Goal: Task Accomplishment & Management: Use online tool/utility

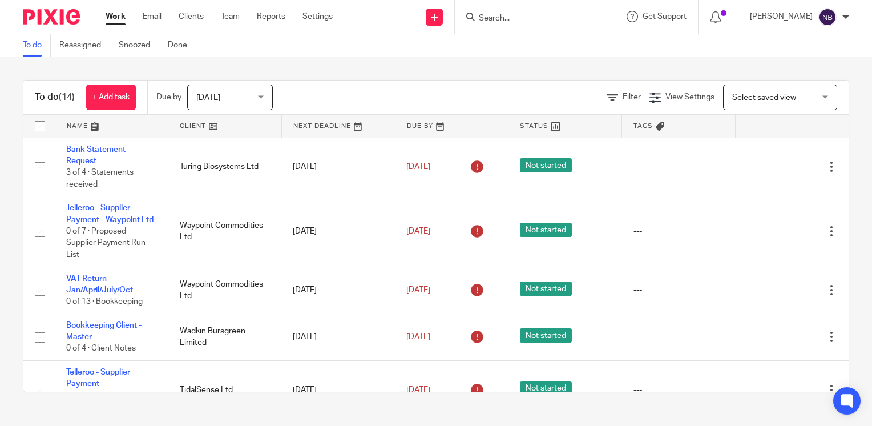
click at [566, 26] on div at bounding box center [535, 17] width 160 height 34
click at [567, 14] on input "Search" at bounding box center [529, 19] width 103 height 10
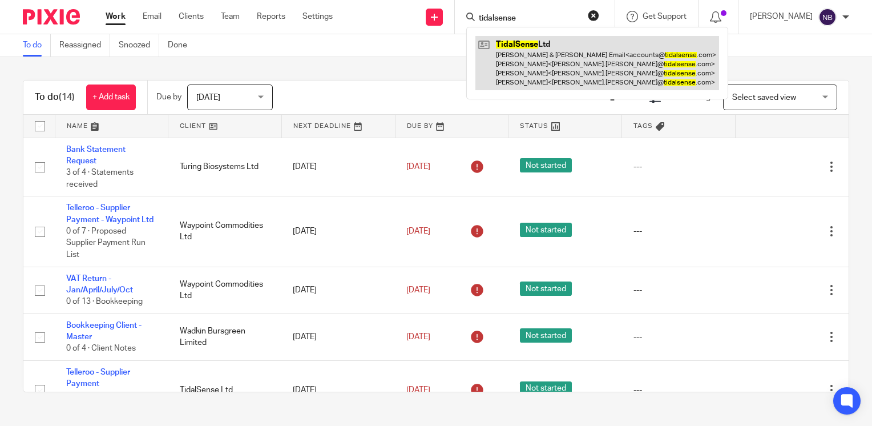
type input "tidalsense"
click at [540, 67] on link at bounding box center [598, 63] width 244 height 54
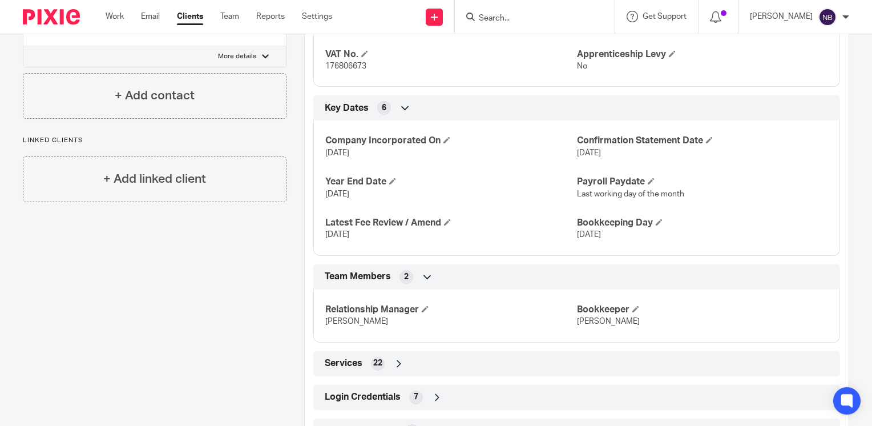
scroll to position [639, 0]
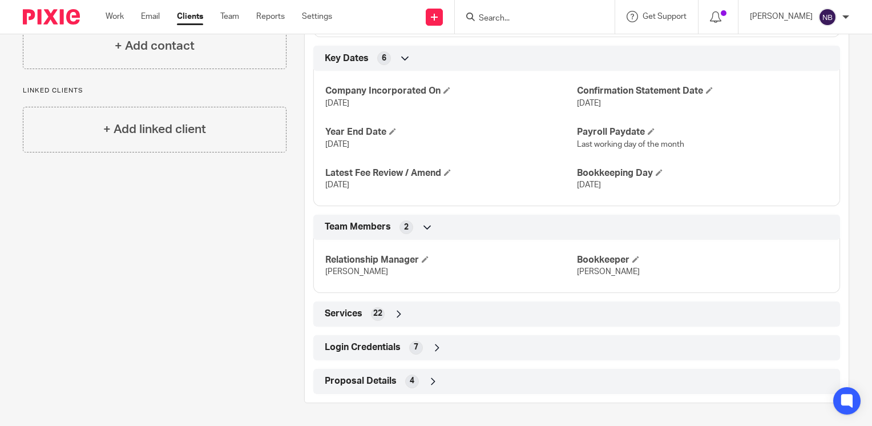
click at [438, 344] on icon at bounding box center [437, 347] width 11 height 11
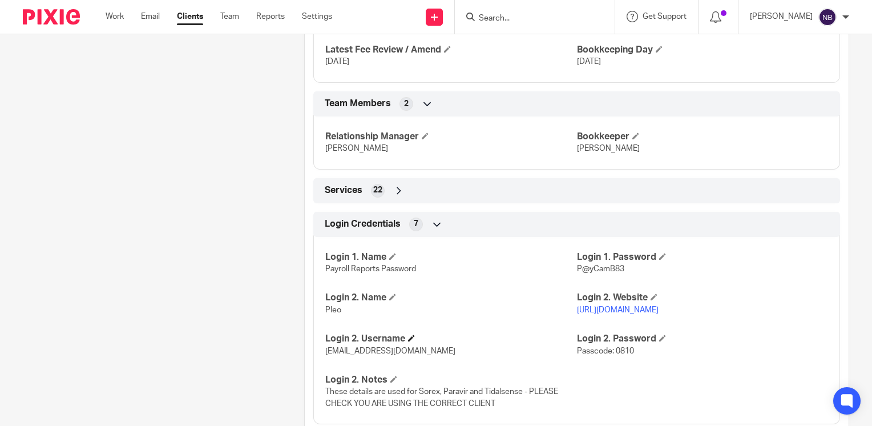
scroll to position [827, 0]
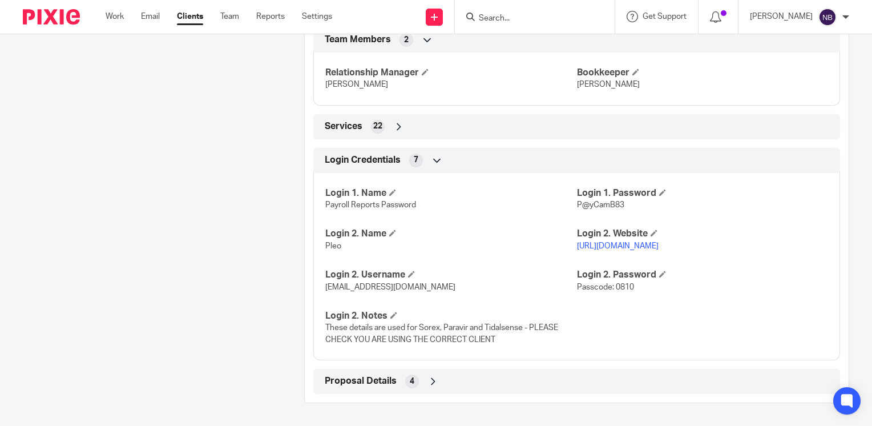
click at [652, 249] on link "https://app.pleo.io/expenses" at bounding box center [618, 246] width 82 height 8
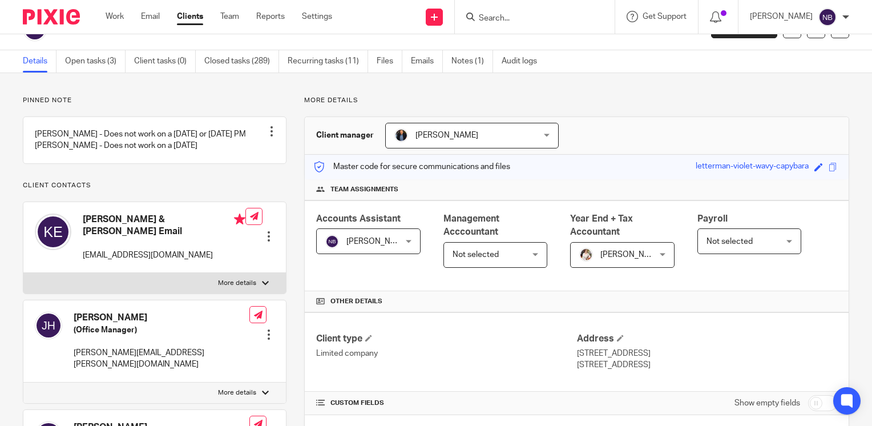
scroll to position [0, 0]
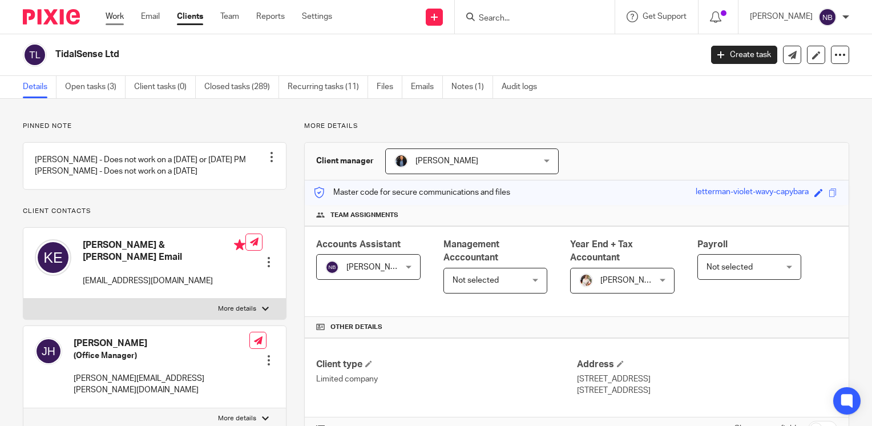
click at [114, 14] on link "Work" at bounding box center [115, 16] width 18 height 11
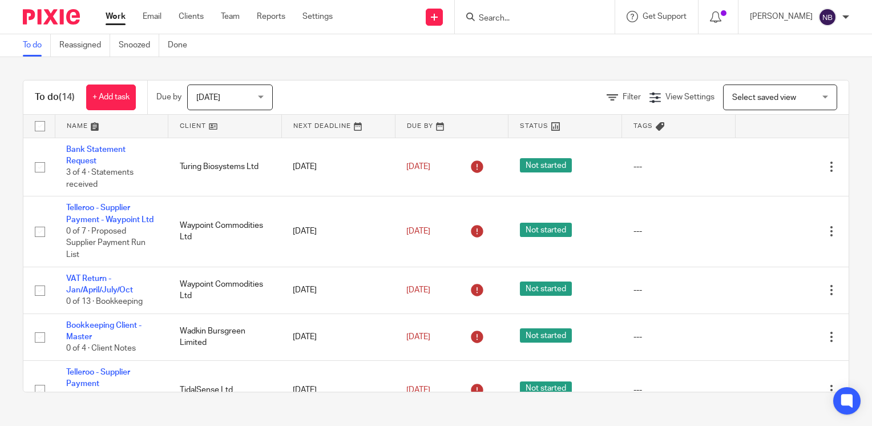
click at [185, 129] on link at bounding box center [224, 126] width 113 height 23
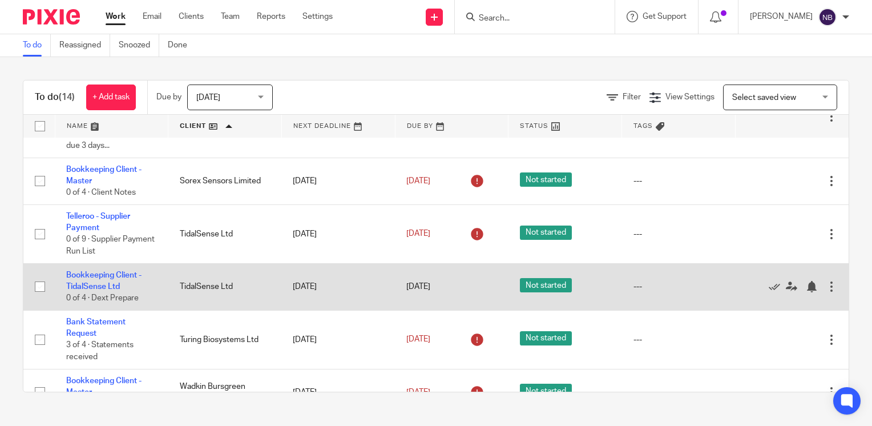
scroll to position [228, 0]
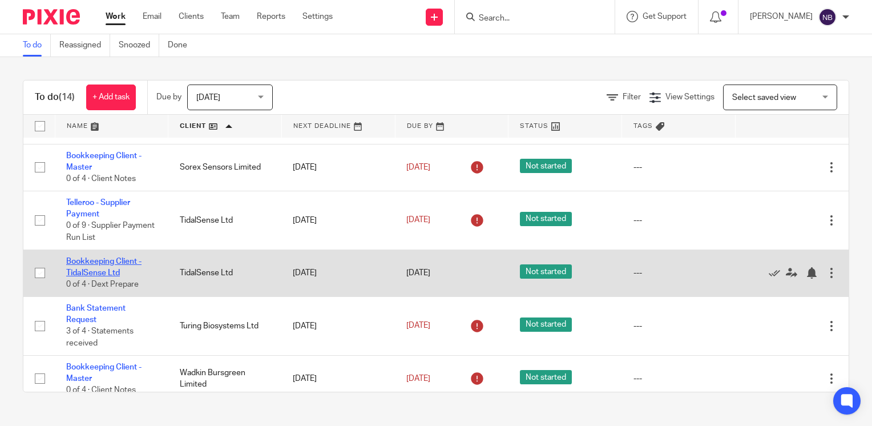
click at [88, 277] on link "Bookkeeping Client - TidalSense Ltd" at bounding box center [103, 266] width 75 height 19
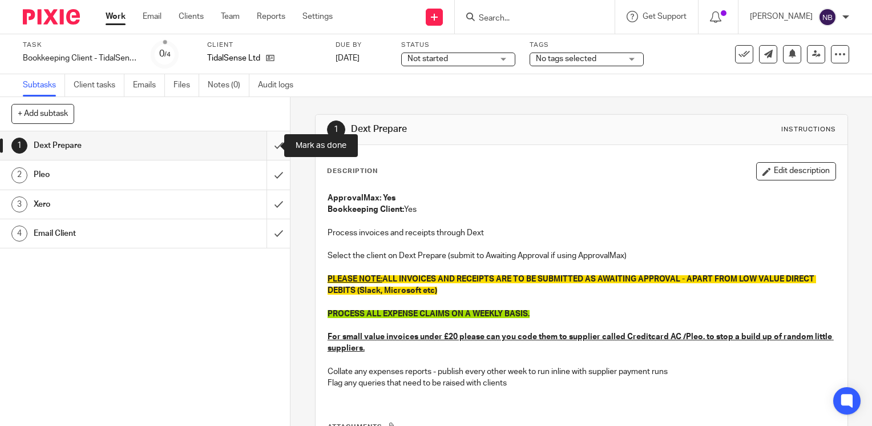
click at [272, 148] on input "submit" at bounding box center [145, 145] width 290 height 29
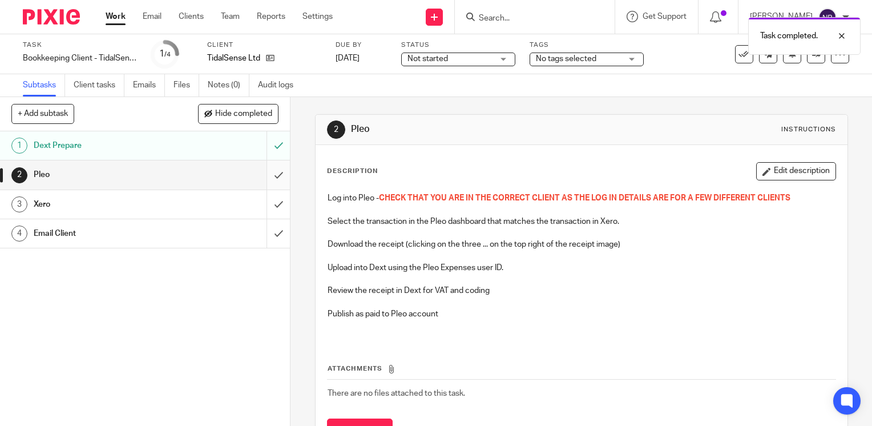
click at [265, 171] on input "submit" at bounding box center [145, 174] width 290 height 29
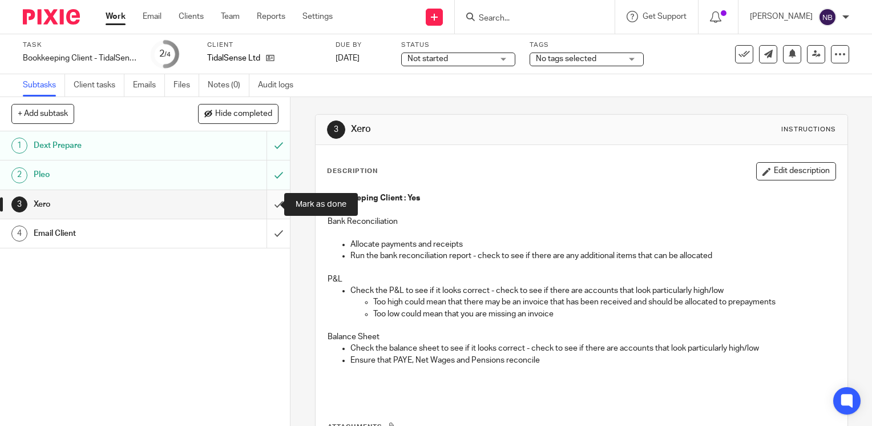
click at [271, 195] on input "submit" at bounding box center [145, 204] width 290 height 29
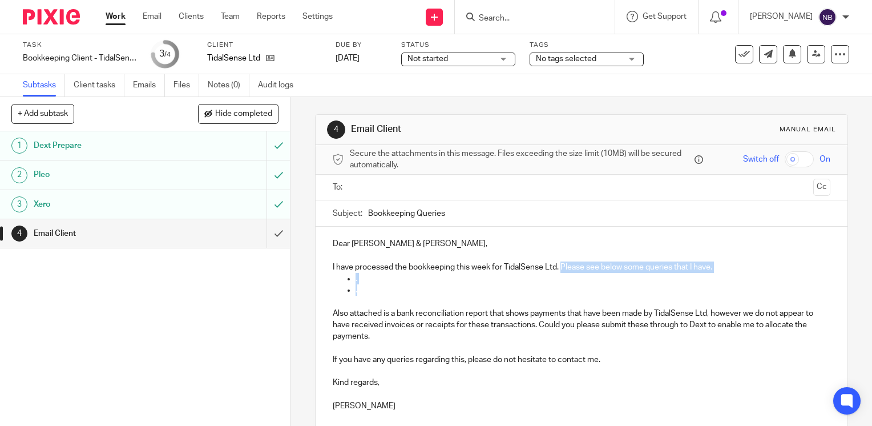
drag, startPoint x: 361, startPoint y: 289, endPoint x: 559, endPoint y: 271, distance: 199.5
click at [559, 271] on div "Dear Kim & Jonathan, I have processed the bookkeeping this week for TidalSense …" at bounding box center [582, 324] width 532 height 194
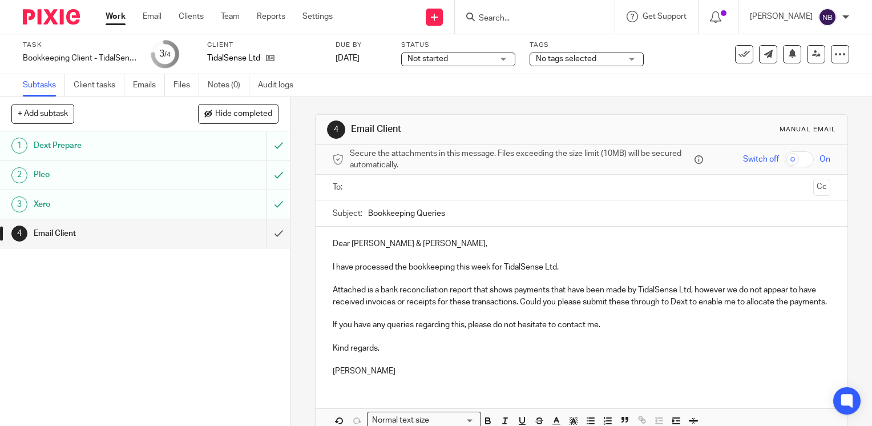
click at [380, 195] on ul at bounding box center [582, 187] width 462 height 19
click at [376, 188] on input "text" at bounding box center [581, 187] width 454 height 13
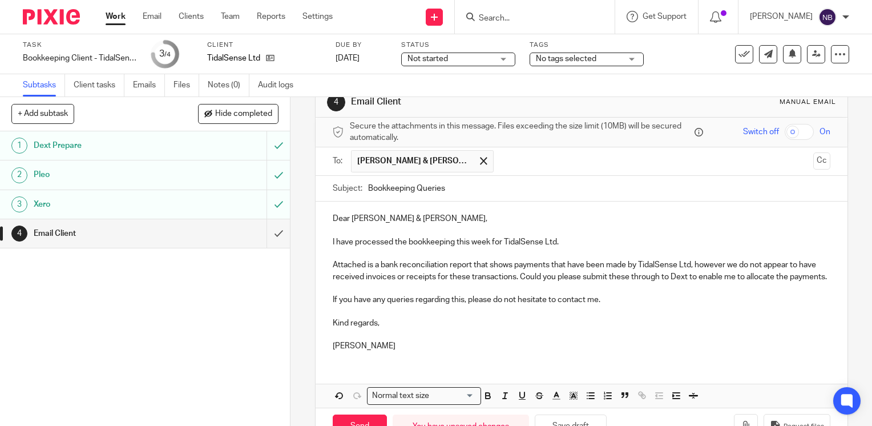
scroll to position [74, 0]
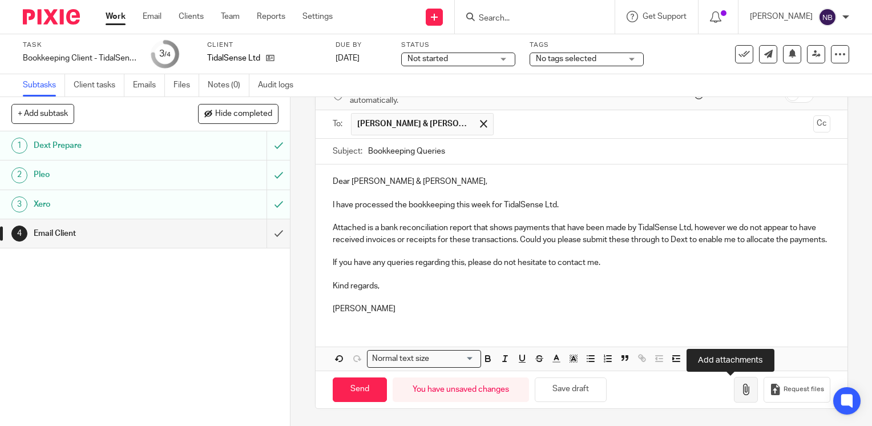
click at [740, 395] on icon "button" at bounding box center [745, 389] width 11 height 11
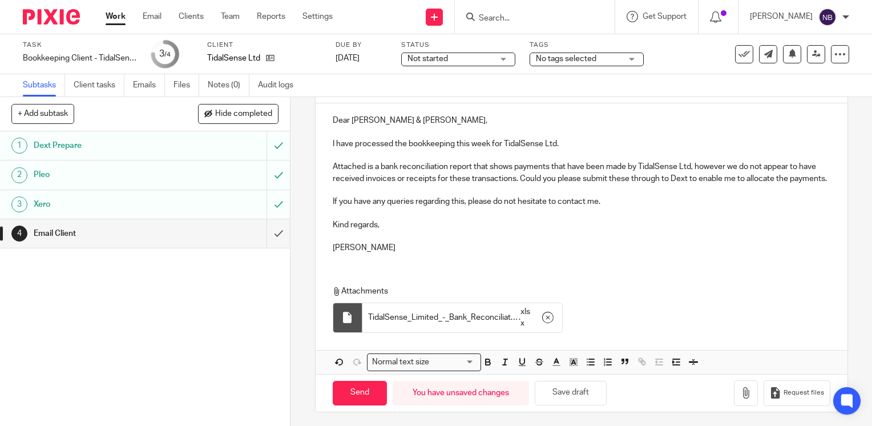
scroll to position [138, 0]
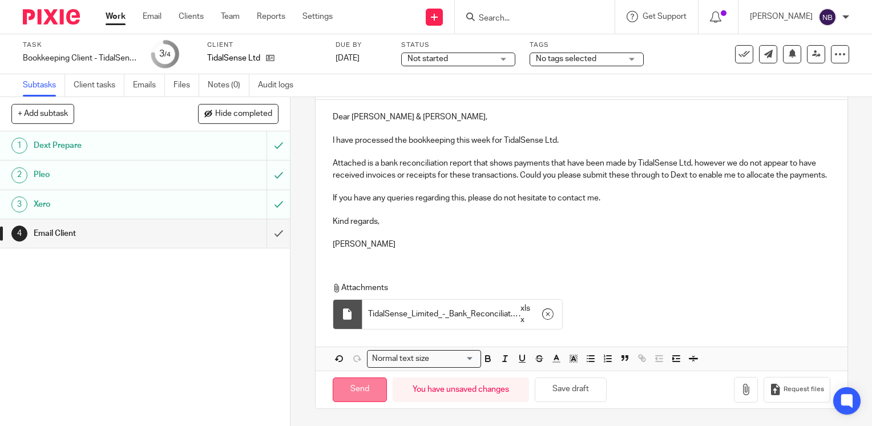
click at [360, 386] on input "Send" at bounding box center [360, 389] width 54 height 25
type input "Sent"
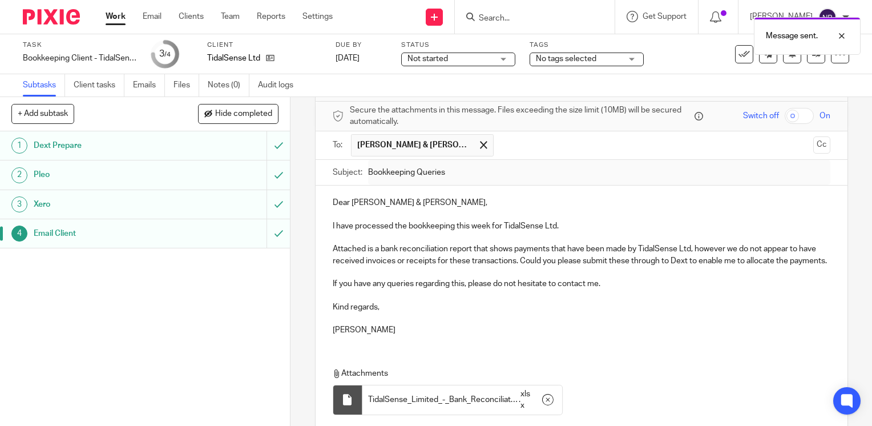
scroll to position [43, 0]
click at [267, 232] on input "submit" at bounding box center [145, 233] width 290 height 29
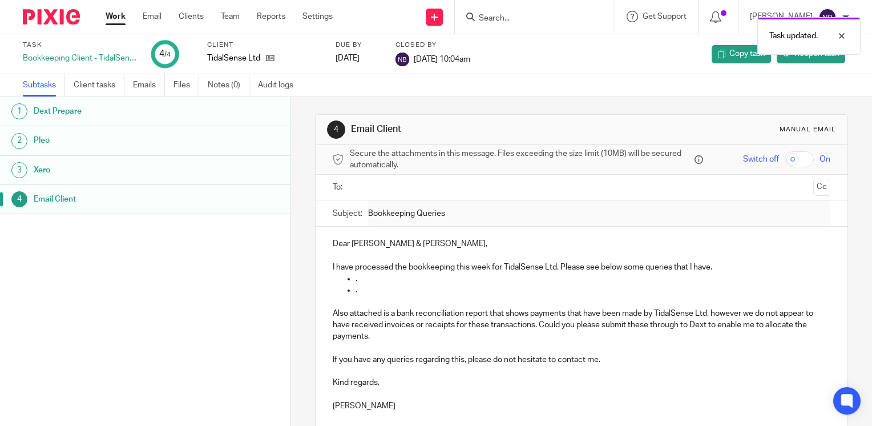
click at [107, 19] on link "Work" at bounding box center [116, 16] width 20 height 11
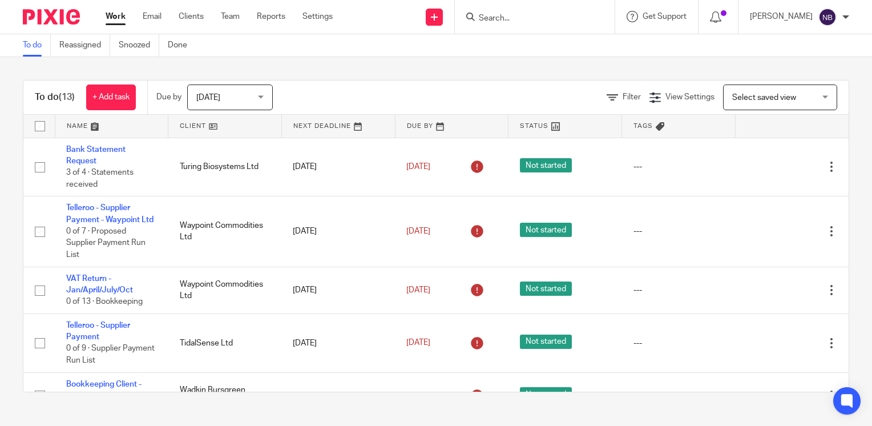
click at [179, 124] on link at bounding box center [224, 126] width 113 height 23
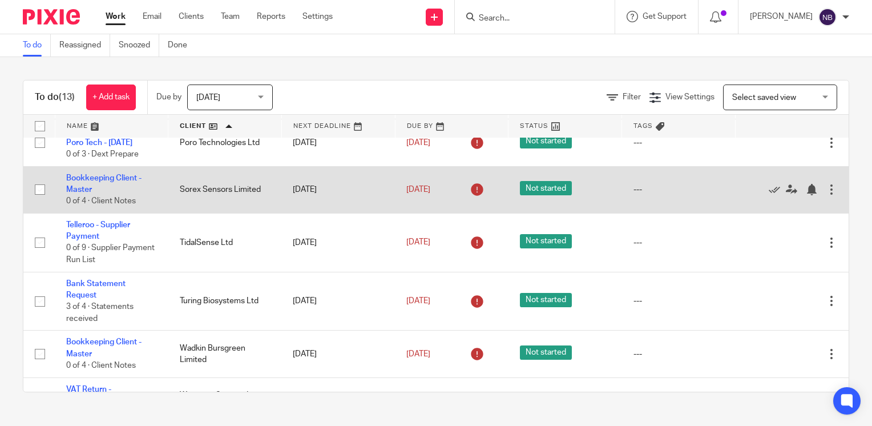
scroll to position [209, 0]
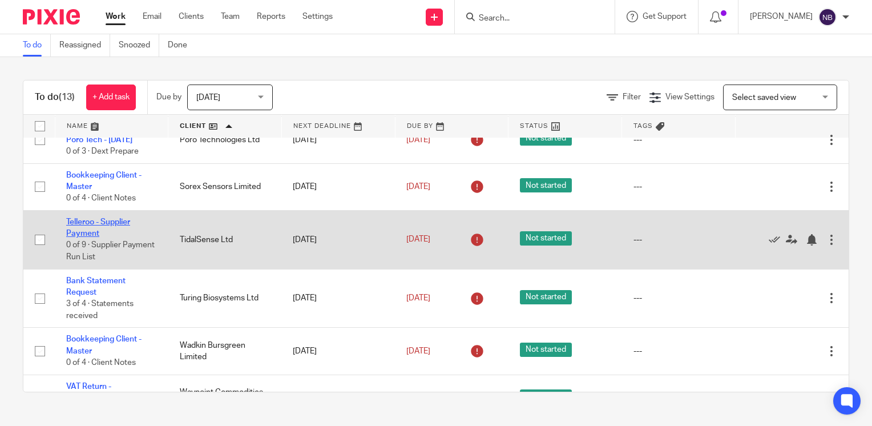
click at [96, 237] on link "Telleroo - Supplier Payment" at bounding box center [98, 227] width 64 height 19
